Goal: Information Seeking & Learning: Learn about a topic

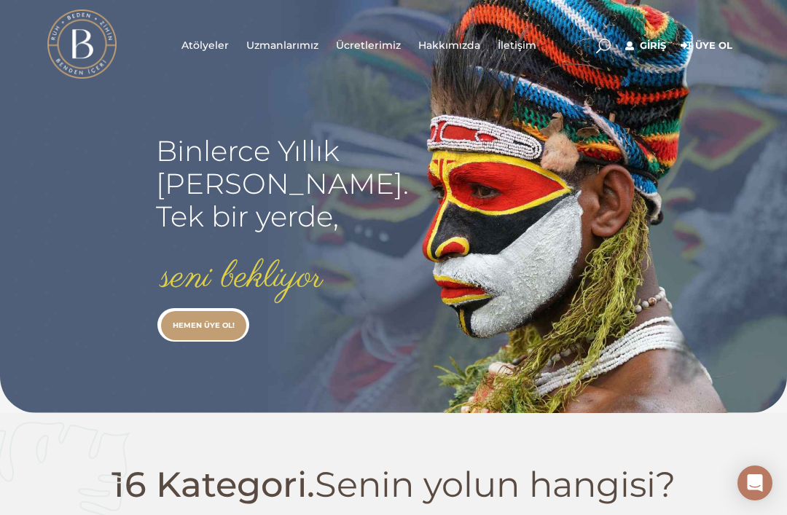
click at [666, 48] on link "Giriş" at bounding box center [645, 45] width 41 height 17
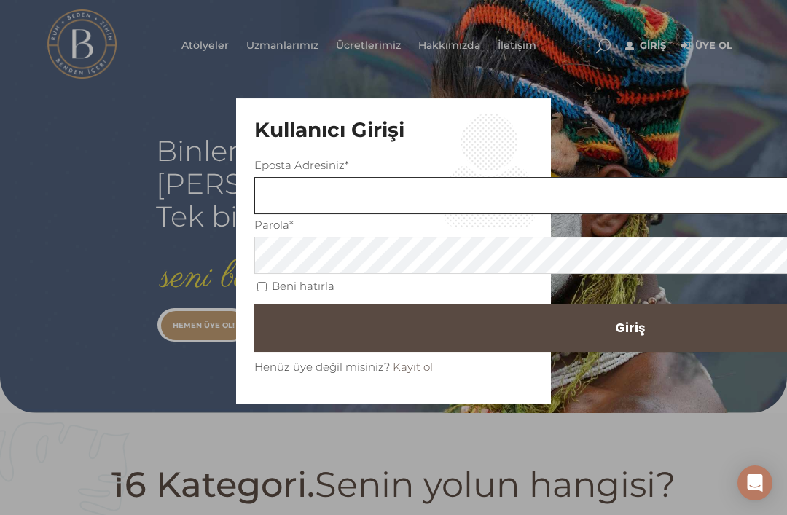
click at [467, 191] on input "text" at bounding box center [629, 195] width 750 height 37
type input "[PERSON_NAME][EMAIL_ADDRESS][DOMAIN_NAME]"
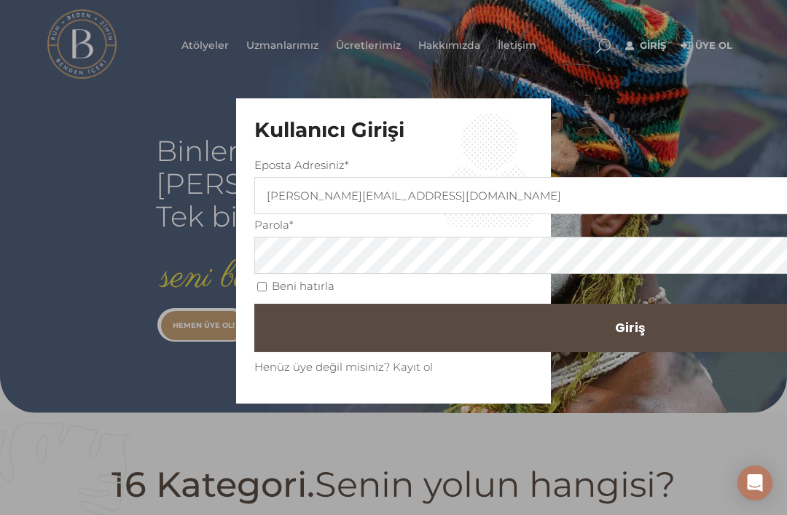
click at [393, 327] on button "Giriş" at bounding box center [629, 328] width 750 height 48
click at [636, 315] on button "Giriş" at bounding box center [629, 328] width 750 height 48
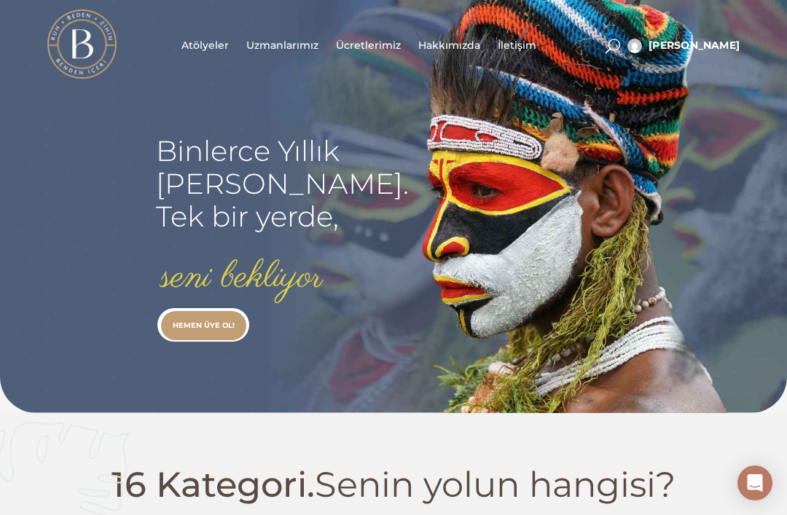
click at [620, 45] on span at bounding box center [612, 46] width 15 height 15
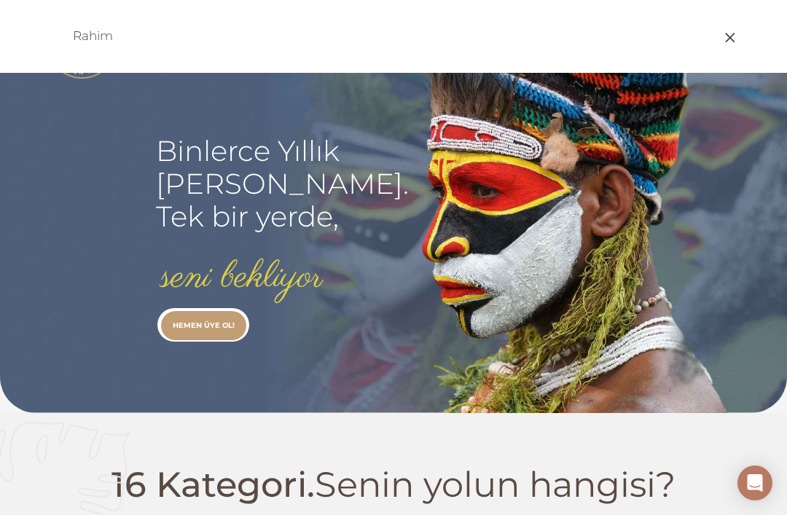
type input "Rahim"
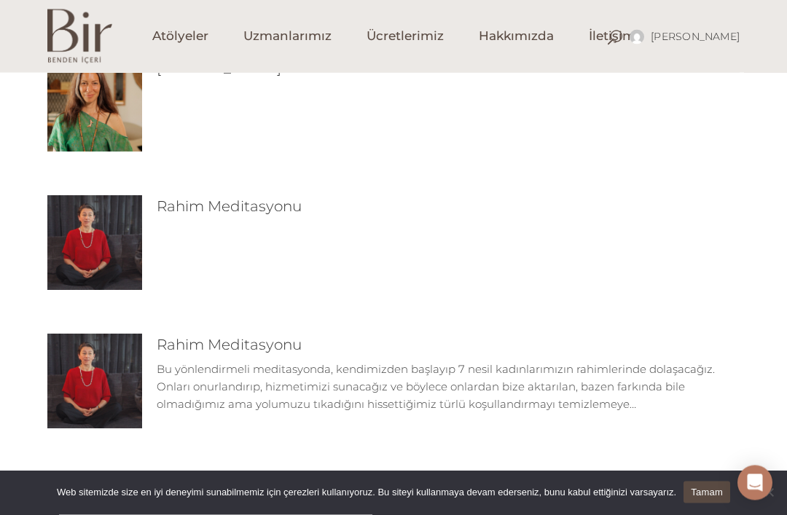
scroll to position [200, 0]
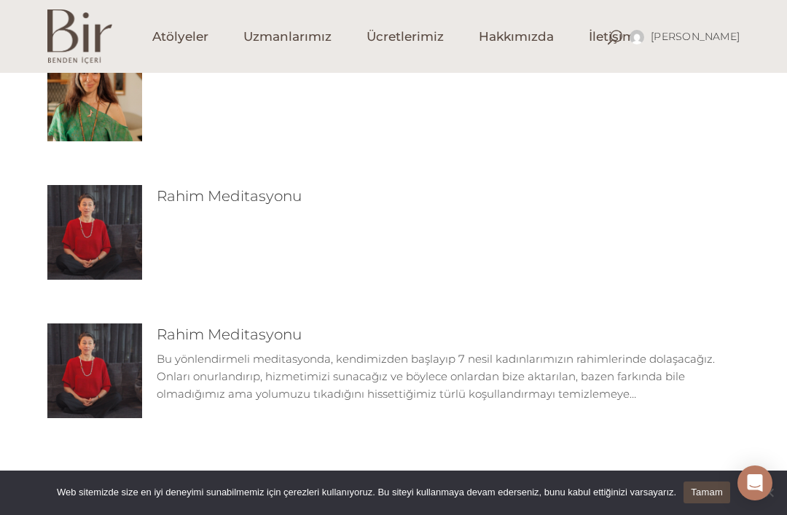
click at [706, 363] on p "Bu yönlendirmeli meditasyonda, kendimizden başlayıp 7 nesil kadınlarımızın rahi…" at bounding box center [448, 376] width 583 height 52
click at [49, 357] on img at bounding box center [94, 371] width 95 height 95
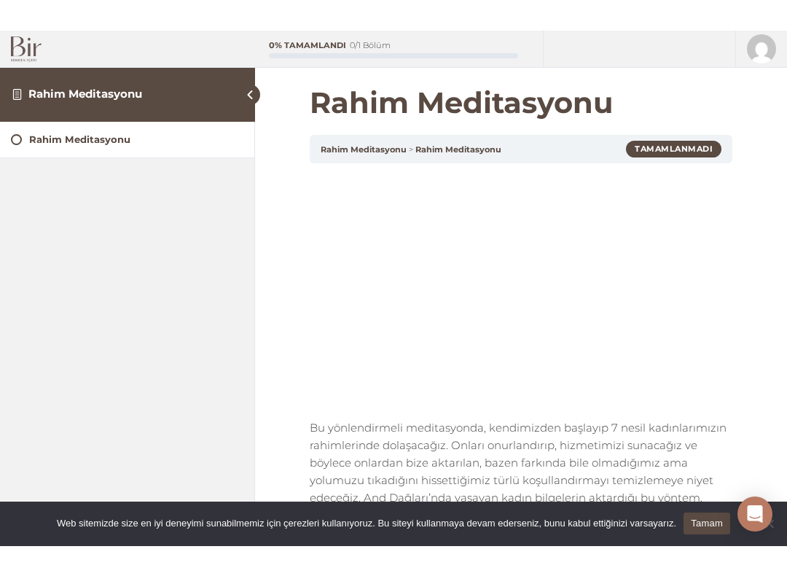
scroll to position [15, 0]
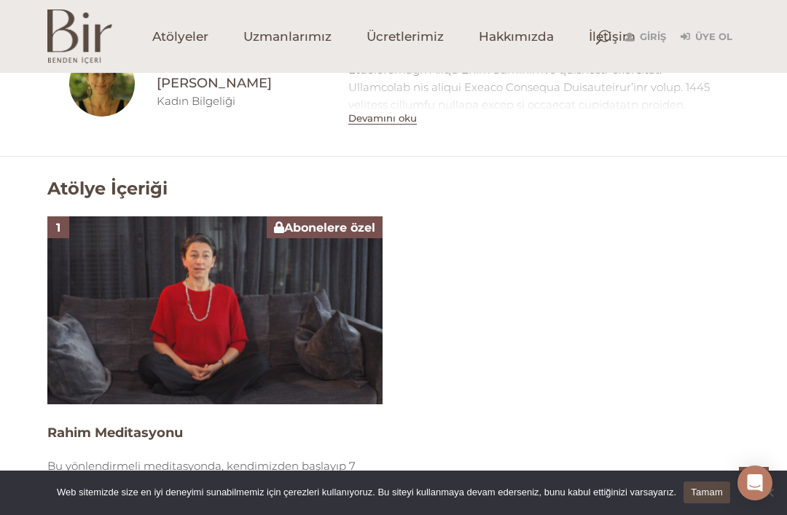
scroll to position [732, 0]
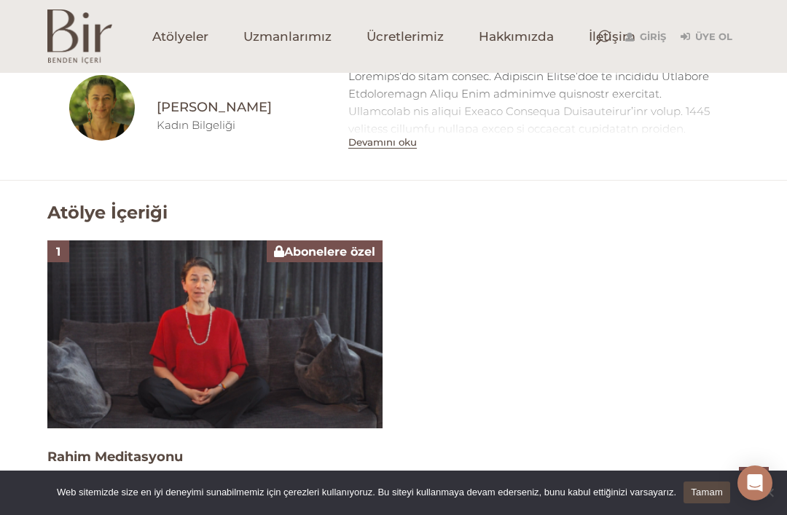
click at [666, 41] on link "Giriş" at bounding box center [645, 36] width 41 height 17
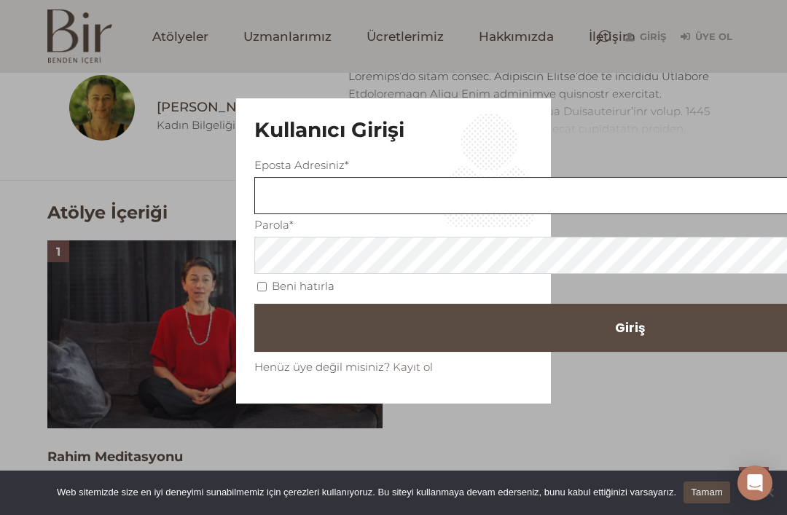
click at [466, 204] on input "text" at bounding box center [629, 195] width 750 height 37
type input "[PERSON_NAME][EMAIL_ADDRESS][DOMAIN_NAME]"
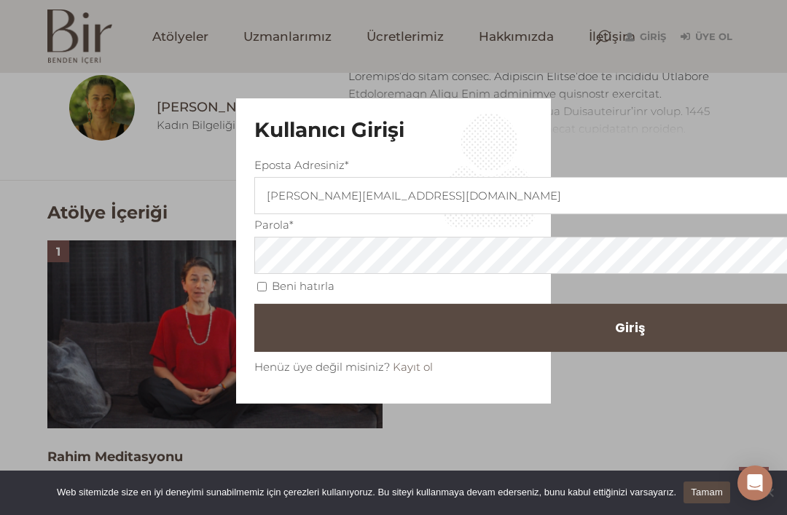
click at [393, 327] on button "Giriş" at bounding box center [629, 328] width 750 height 48
click at [610, 322] on button "Giriş" at bounding box center [629, 328] width 750 height 48
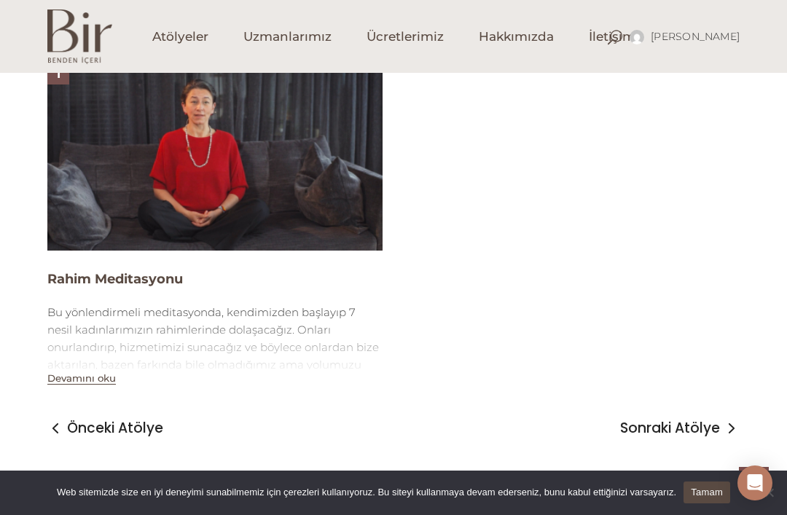
scroll to position [899, 0]
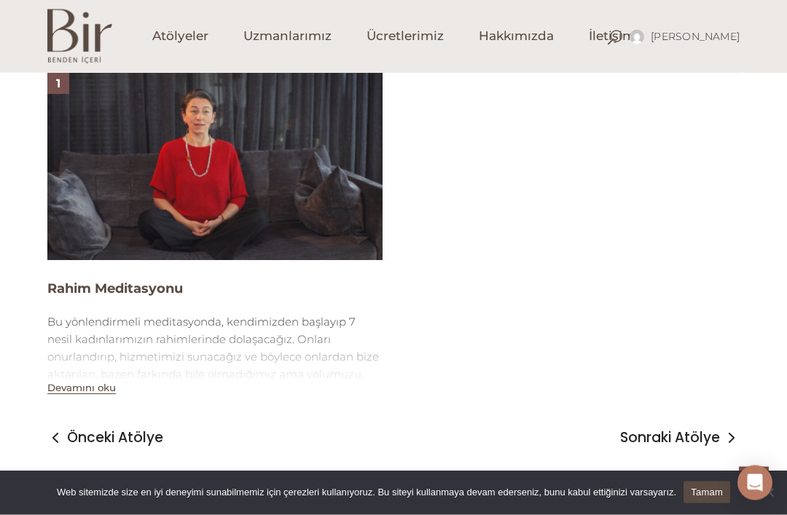
click at [262, 203] on img at bounding box center [214, 167] width 335 height 189
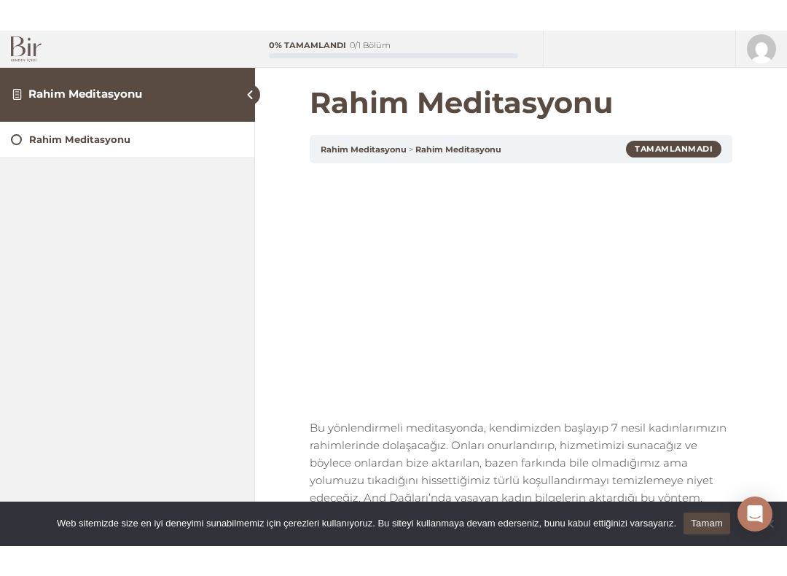
scroll to position [15, 0]
